Goal: Check status: Check status

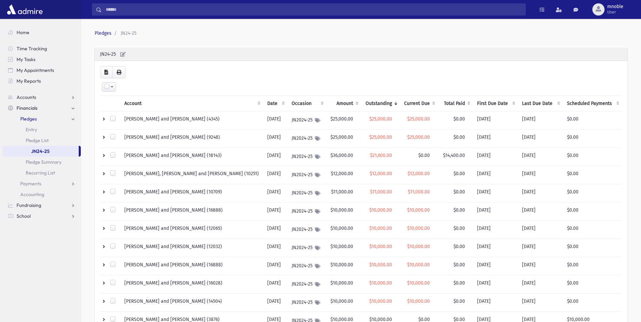
click at [400, 36] on ol "Pledges JN24-25" at bounding box center [360, 33] width 530 height 7
click at [112, 86] on span at bounding box center [111, 86] width 3 height 5
click at [134, 105] on th "Account" at bounding box center [191, 104] width 143 height 16
click at [136, 103] on th "Account" at bounding box center [191, 104] width 143 height 16
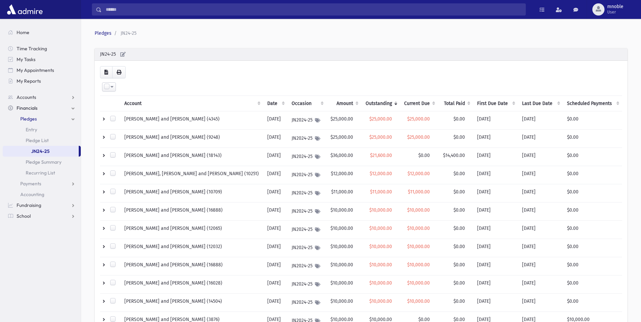
click at [381, 105] on th "Outstanding" at bounding box center [380, 104] width 39 height 16
click at [380, 104] on th "Outstanding" at bounding box center [380, 104] width 39 height 16
click at [372, 102] on th "Outstanding" at bounding box center [380, 104] width 39 height 16
click at [374, 101] on th "Outstanding" at bounding box center [380, 104] width 39 height 16
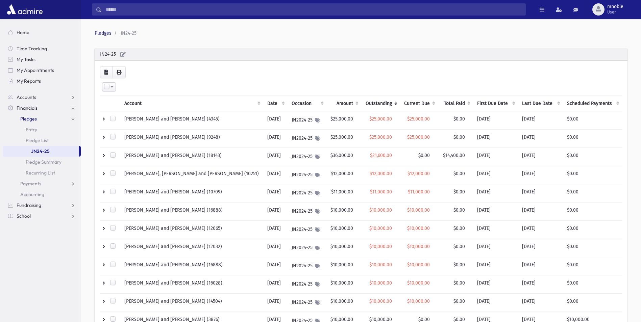
click at [400, 101] on th "Current Due" at bounding box center [419, 104] width 38 height 16
click at [328, 101] on th "Amount" at bounding box center [343, 104] width 35 height 16
click at [366, 104] on th "Outstanding" at bounding box center [380, 104] width 39 height 16
click at [381, 105] on th "Outstanding" at bounding box center [380, 104] width 39 height 16
click at [380, 105] on th "Outstanding" at bounding box center [380, 104] width 39 height 16
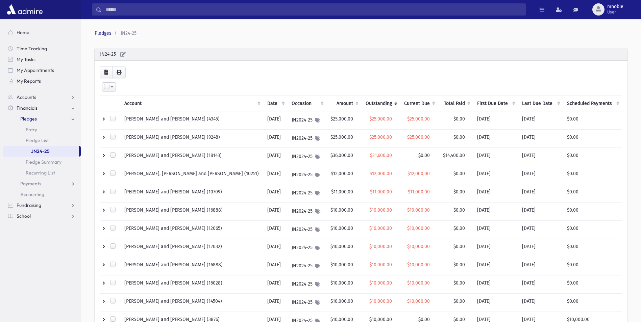
click at [379, 105] on th "Outstanding" at bounding box center [380, 104] width 39 height 16
click at [364, 105] on th "Outstanding" at bounding box center [380, 104] width 39 height 16
click at [413, 105] on th "Current Due" at bounding box center [419, 104] width 38 height 16
click at [405, 105] on th "Current Due" at bounding box center [419, 104] width 38 height 16
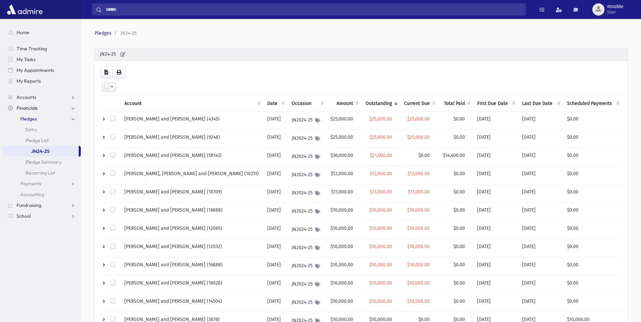
click at [408, 104] on th "Current Due" at bounding box center [419, 104] width 38 height 16
click at [361, 104] on th "Outstanding" at bounding box center [380, 104] width 39 height 16
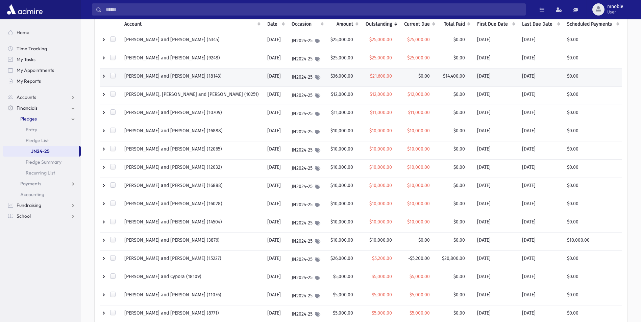
scroll to position [34, 0]
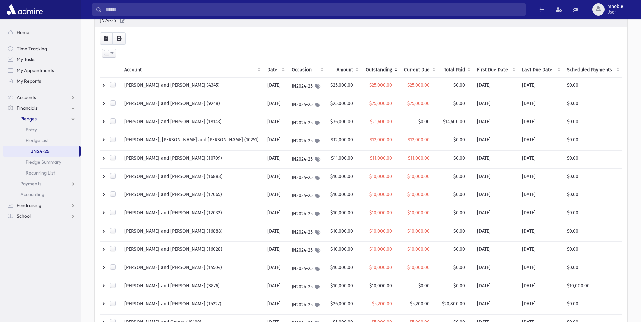
click at [421, 70] on th "Current Due" at bounding box center [419, 70] width 38 height 16
click at [412, 69] on th "Current Due" at bounding box center [419, 70] width 38 height 16
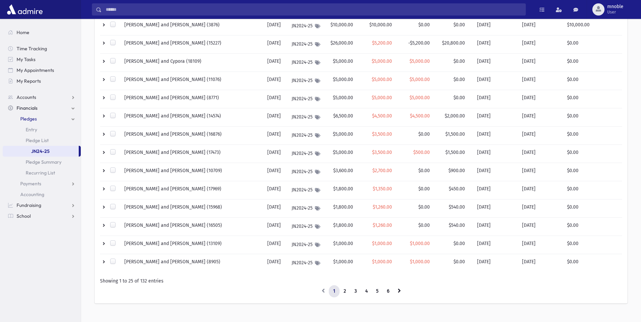
scroll to position [306, 0]
